Goal: Transaction & Acquisition: Book appointment/travel/reservation

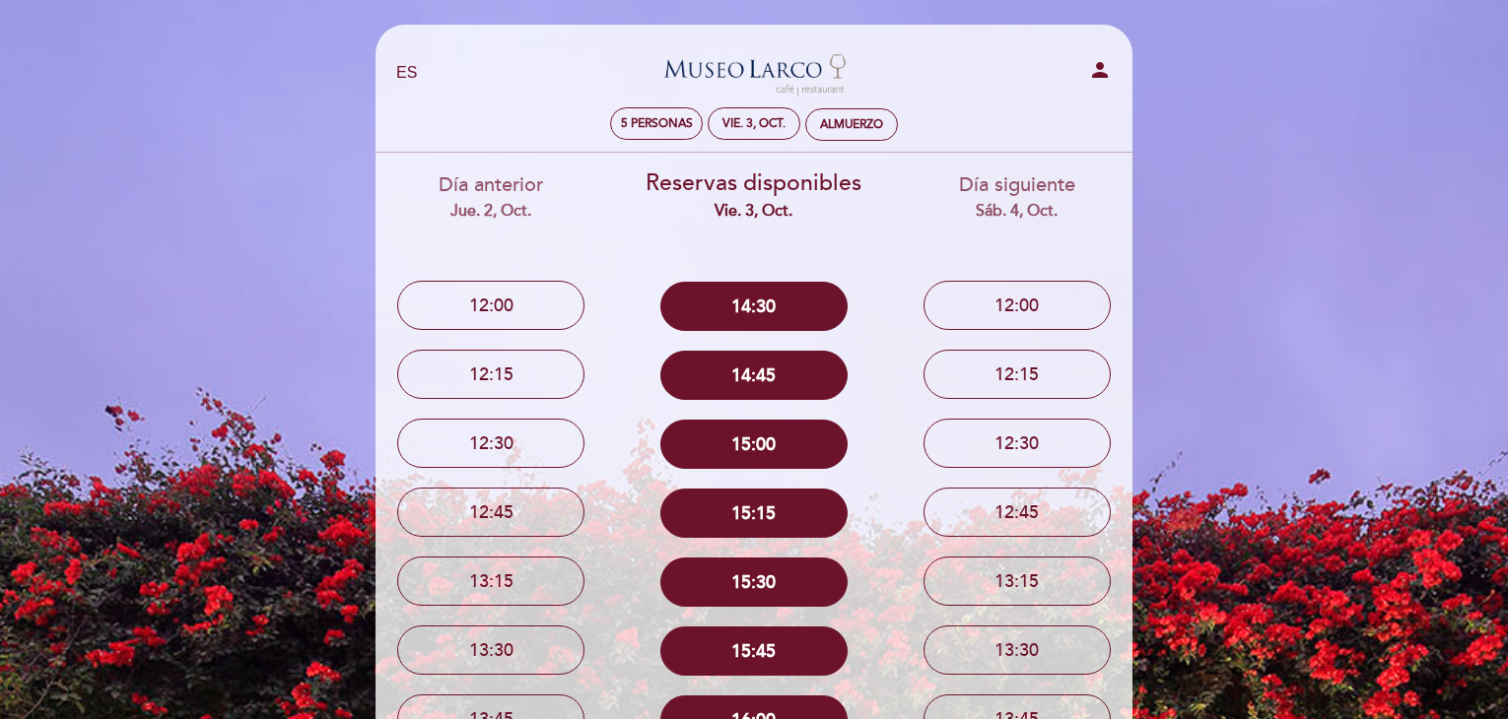
select select "es"
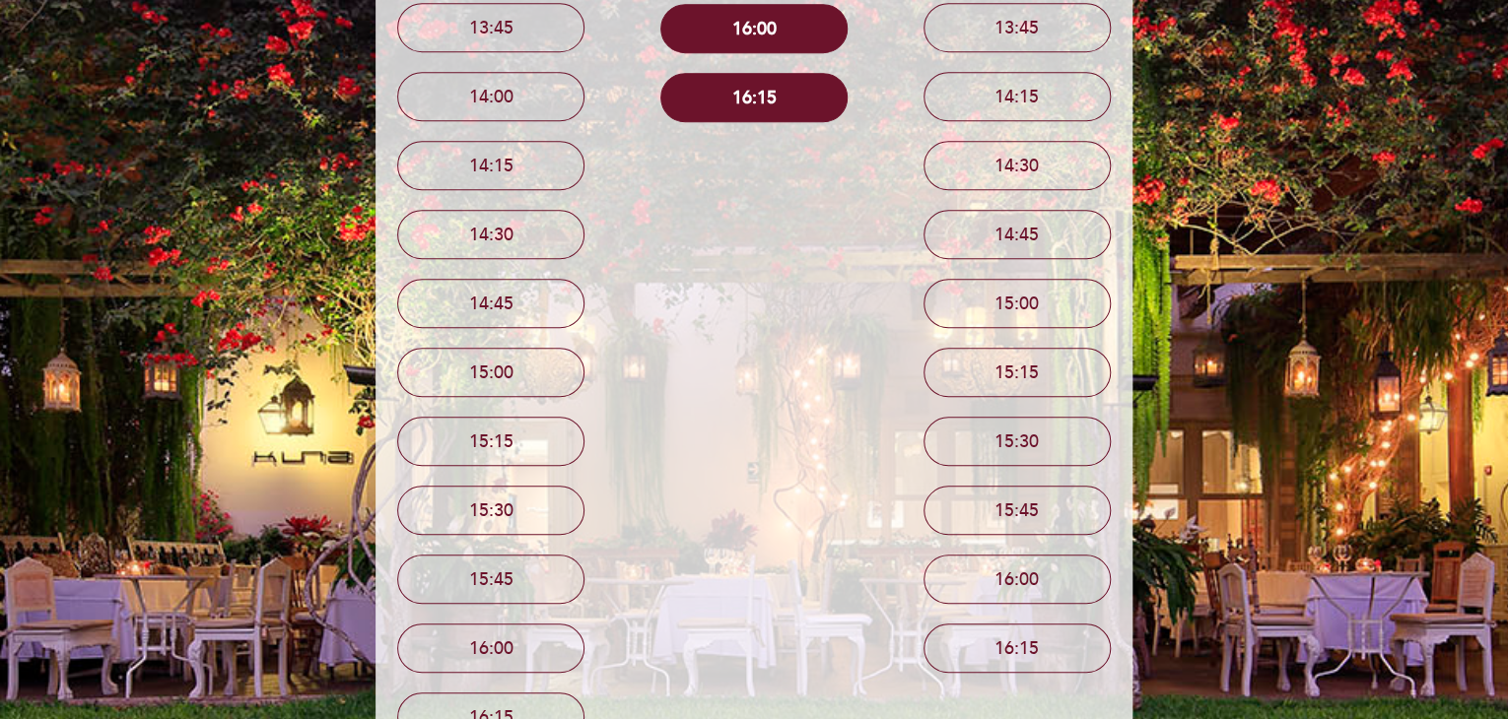
scroll to position [788, 0]
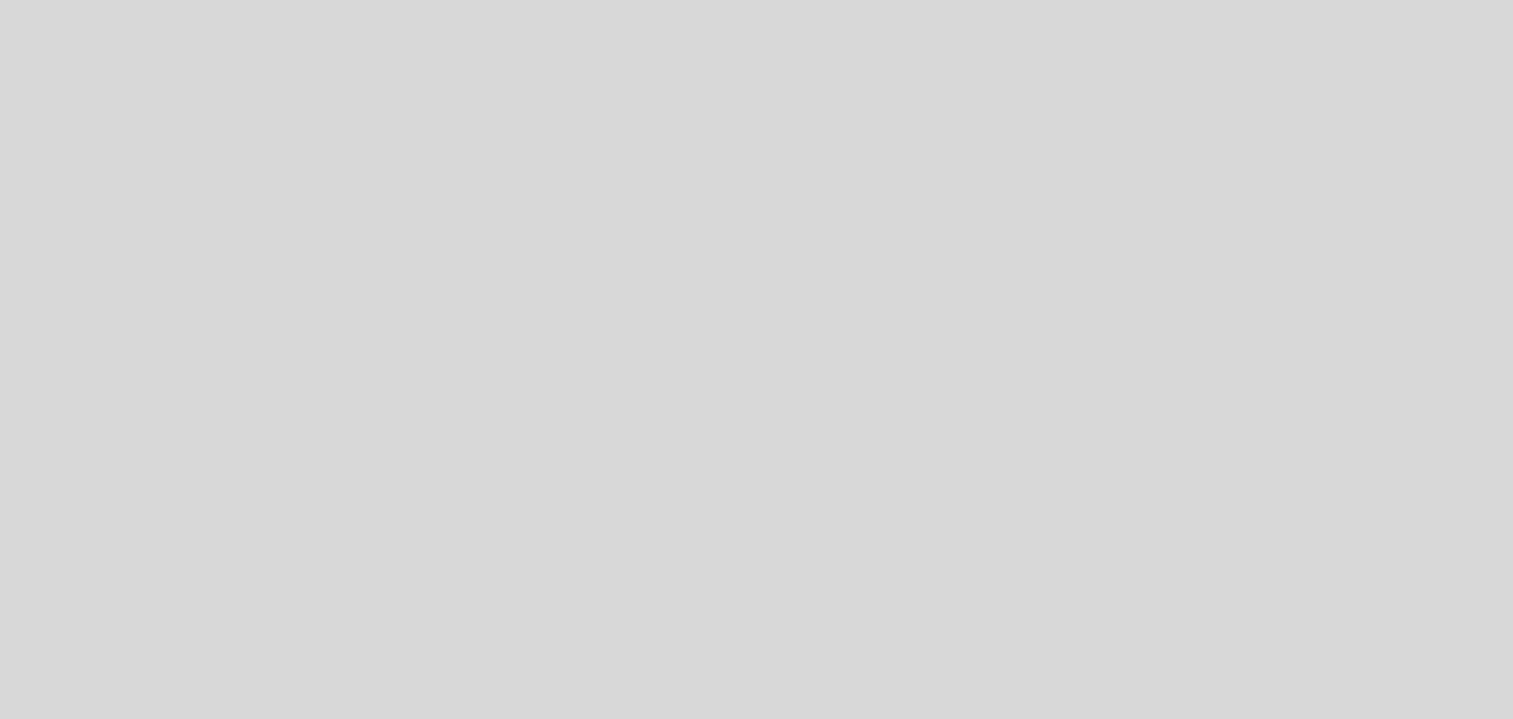
select select "es"
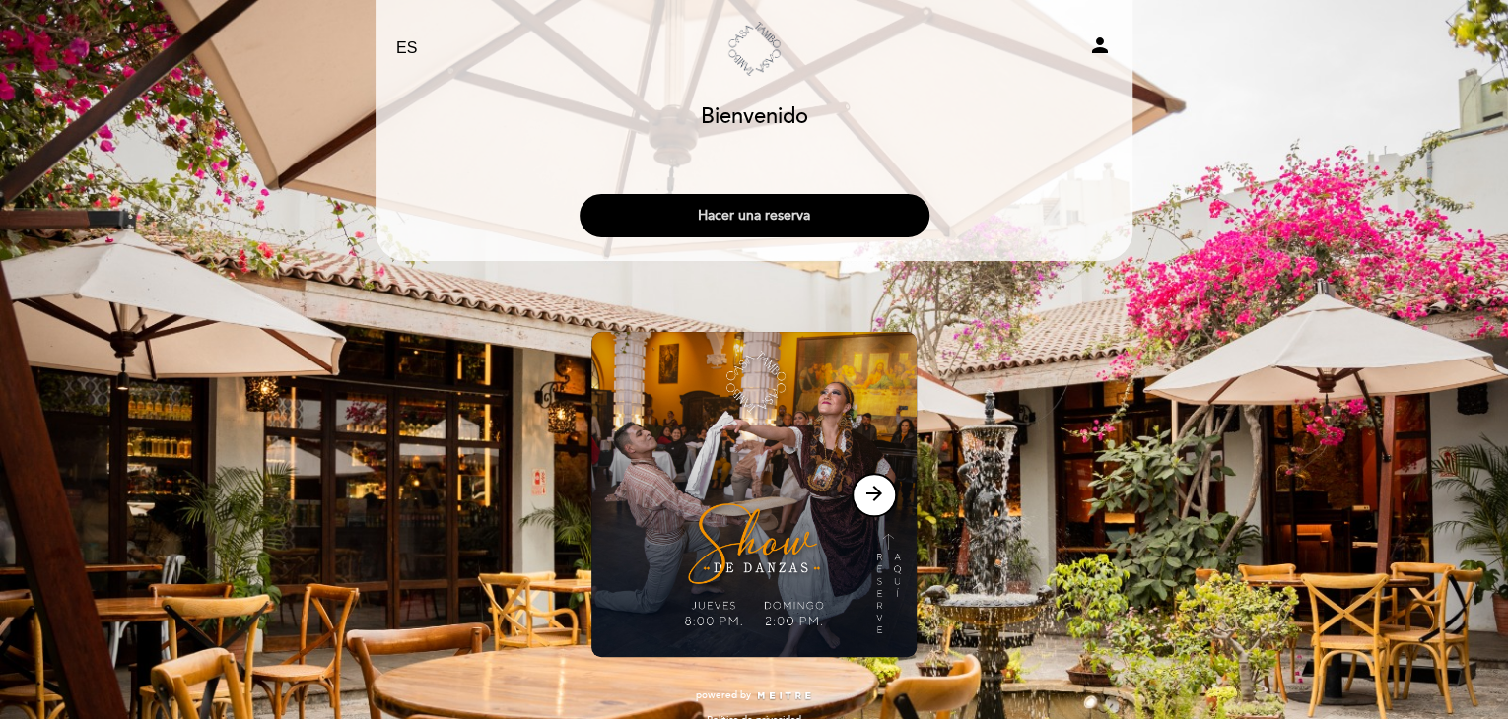
click at [790, 214] on button "Hacer una reserva" at bounding box center [754, 215] width 350 height 43
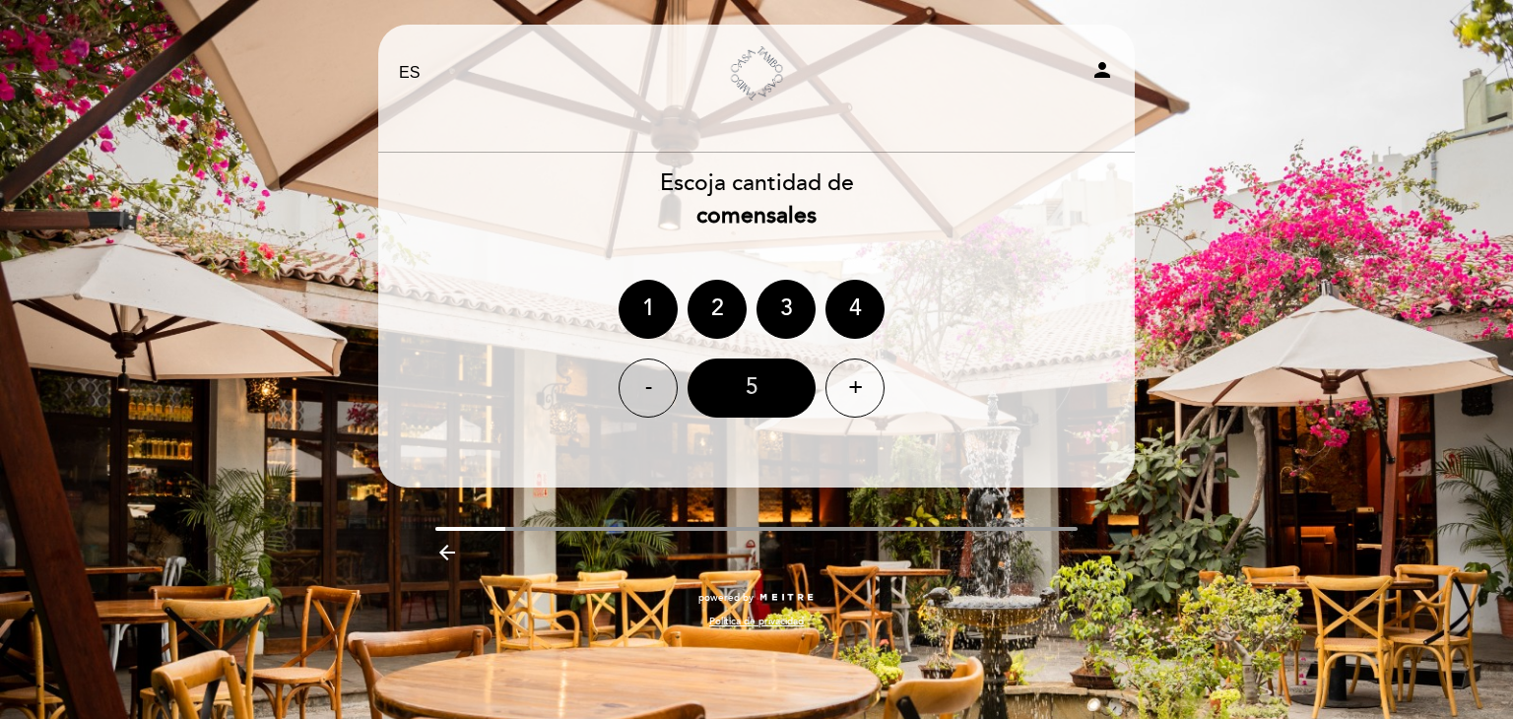
click at [747, 399] on div "5" at bounding box center [752, 388] width 128 height 59
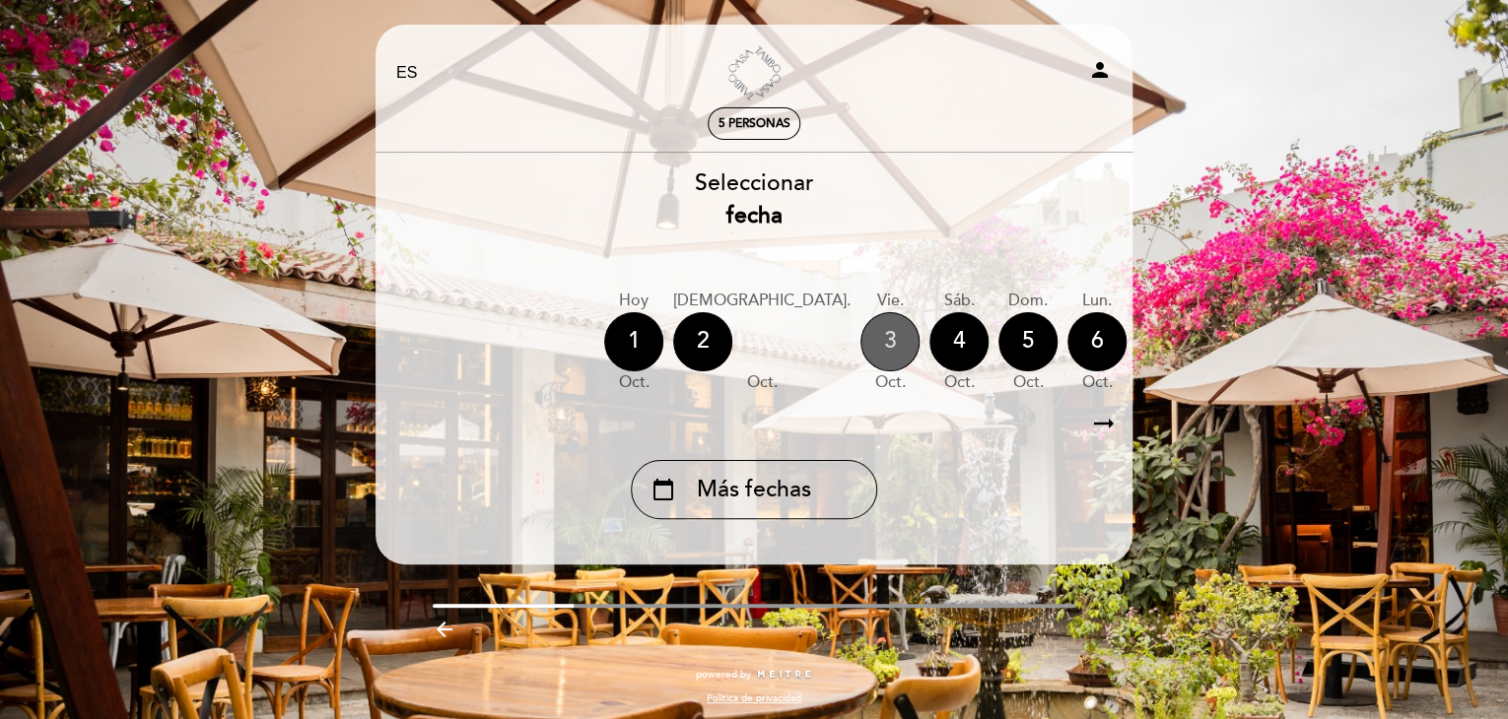
click at [860, 352] on div "3" at bounding box center [889, 341] width 59 height 59
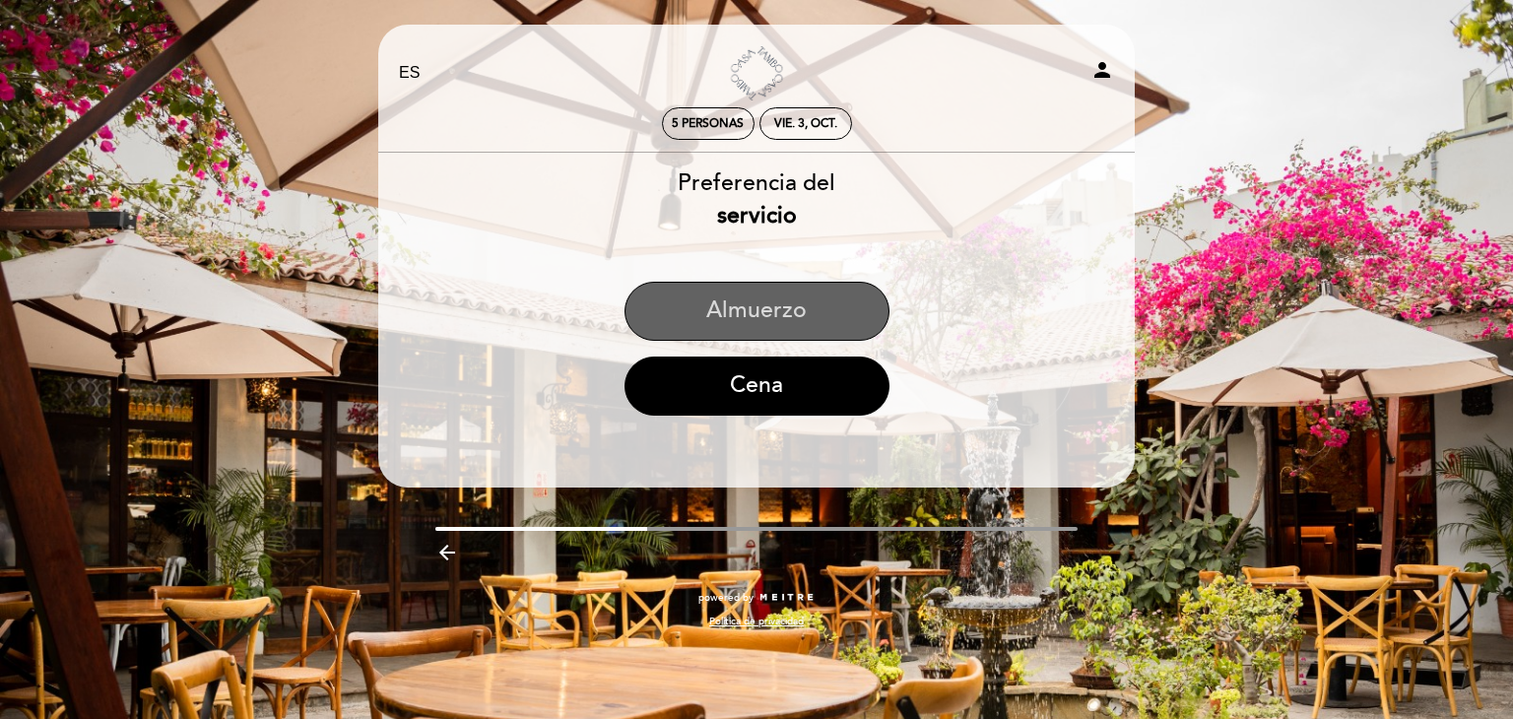
click at [753, 324] on button "Almuerzo" at bounding box center [757, 311] width 265 height 59
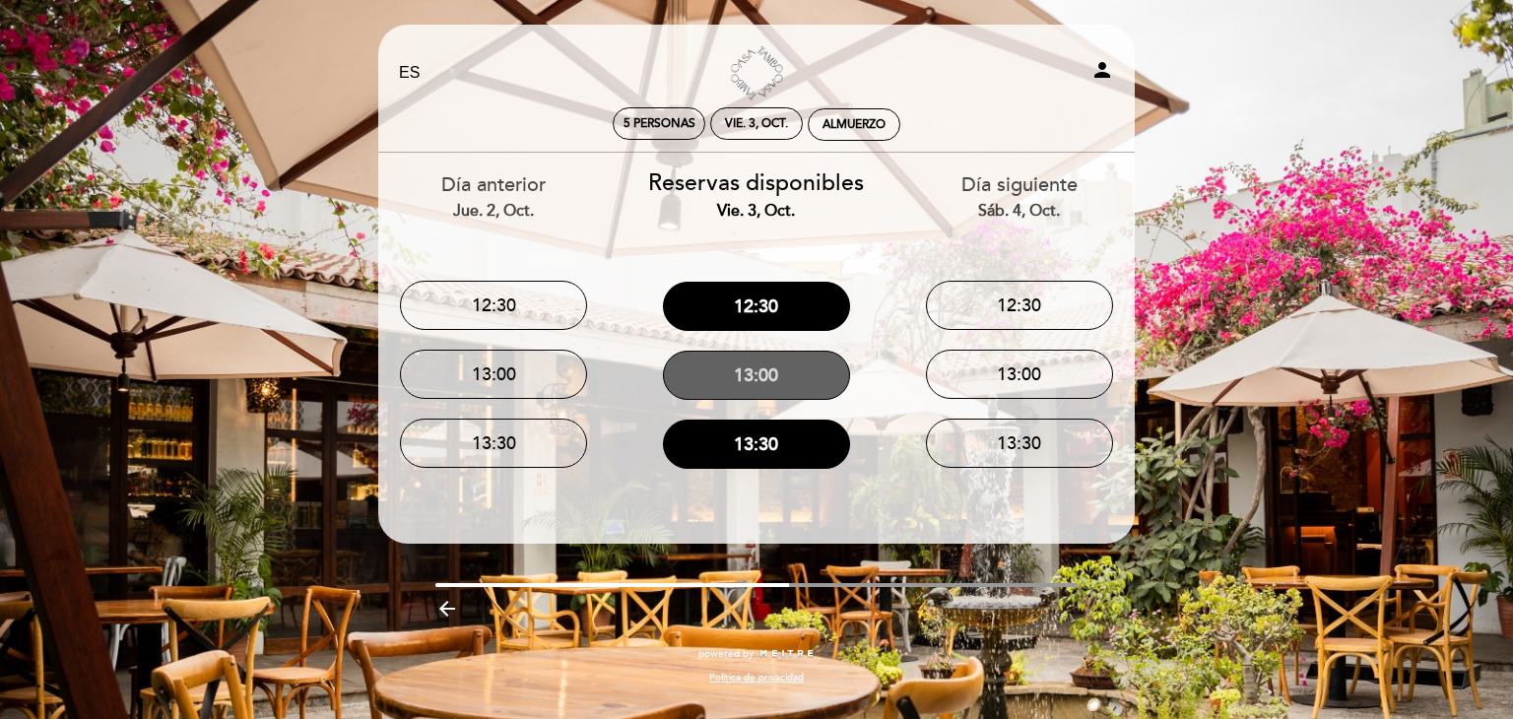
click at [761, 382] on button "13:00" at bounding box center [756, 375] width 187 height 49
